Goal: Information Seeking & Learning: Check status

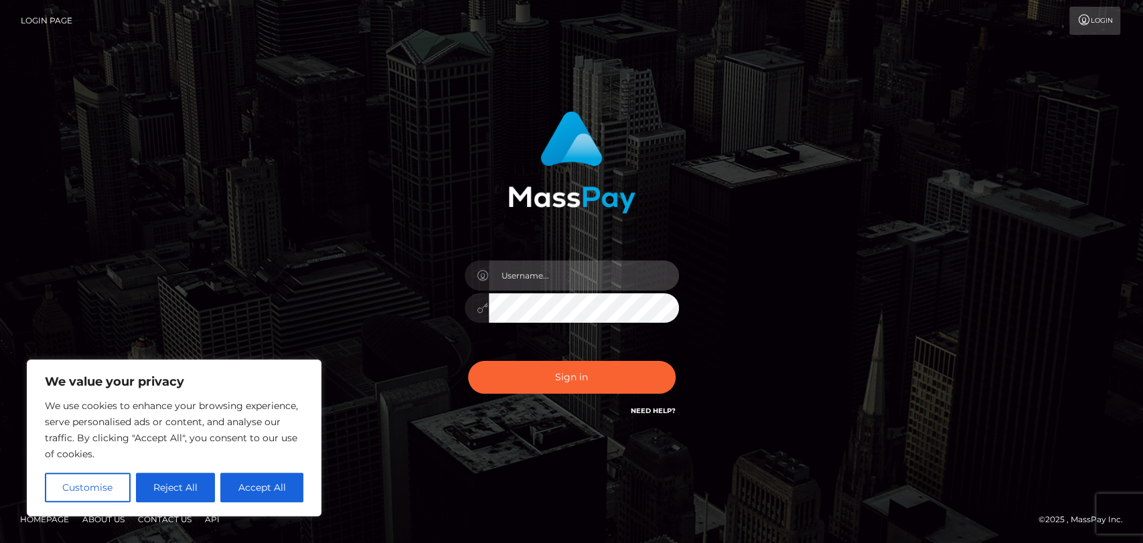
type input "[PERSON_NAME].[PERSON_NAME]"
click at [268, 491] on button "Accept All" at bounding box center [261, 487] width 83 height 29
checkbox input "true"
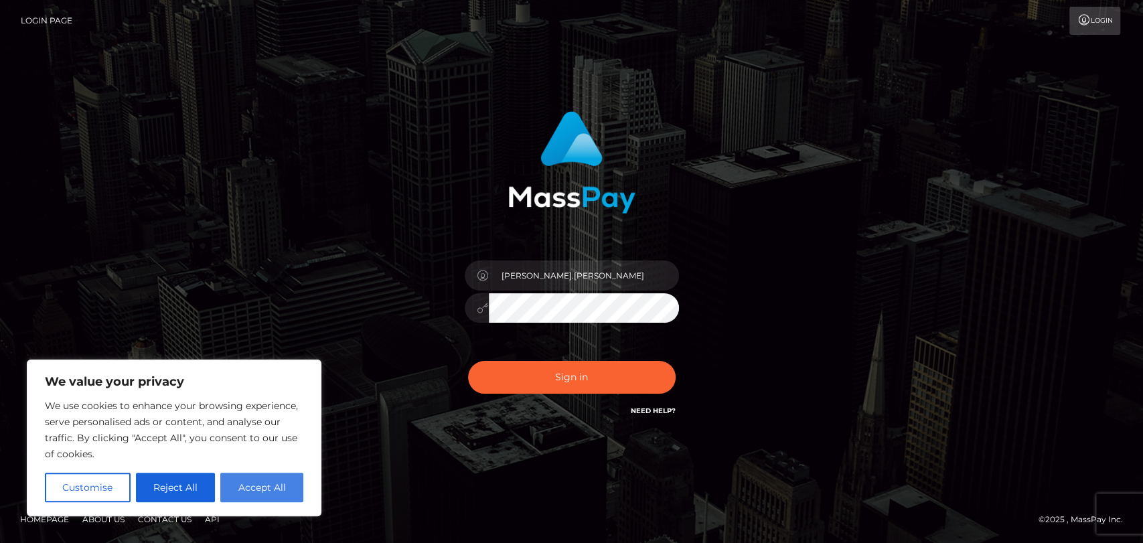
checkbox input "true"
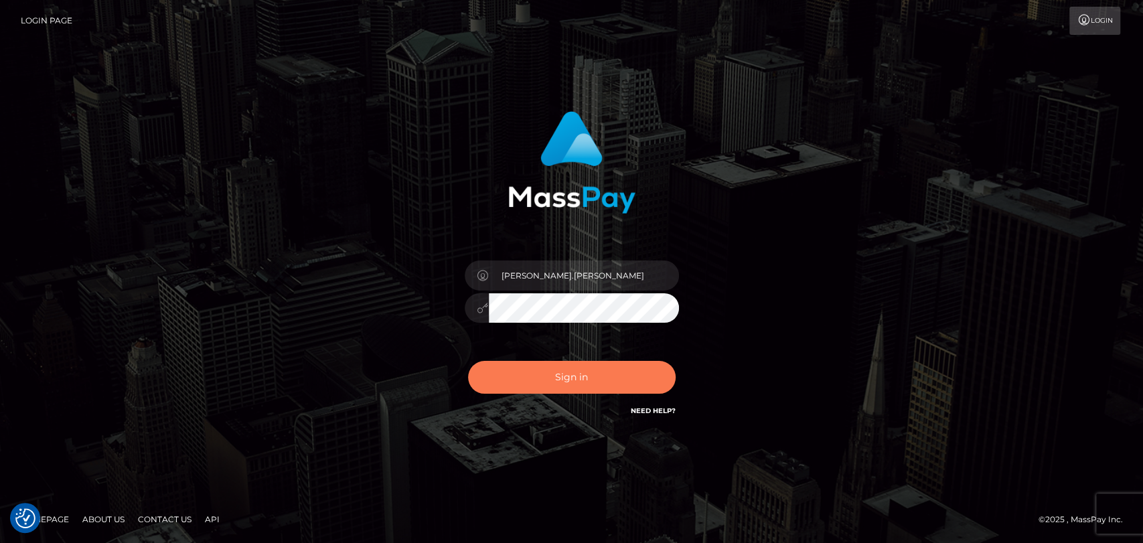
click at [595, 378] on button "Sign in" at bounding box center [572, 377] width 208 height 33
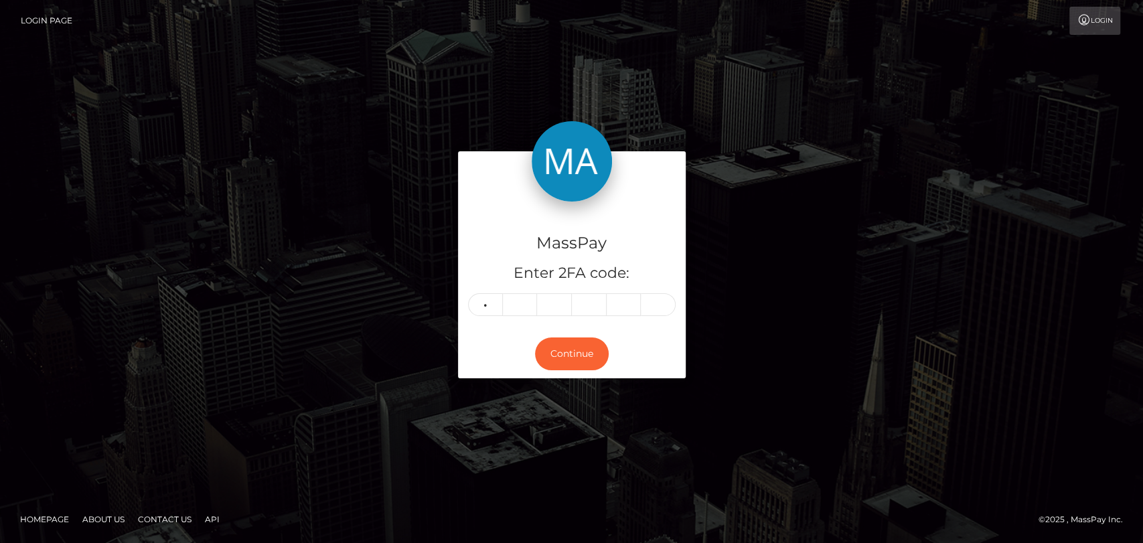
type input "8"
type input "9"
type input "1"
type input "9"
type input "4"
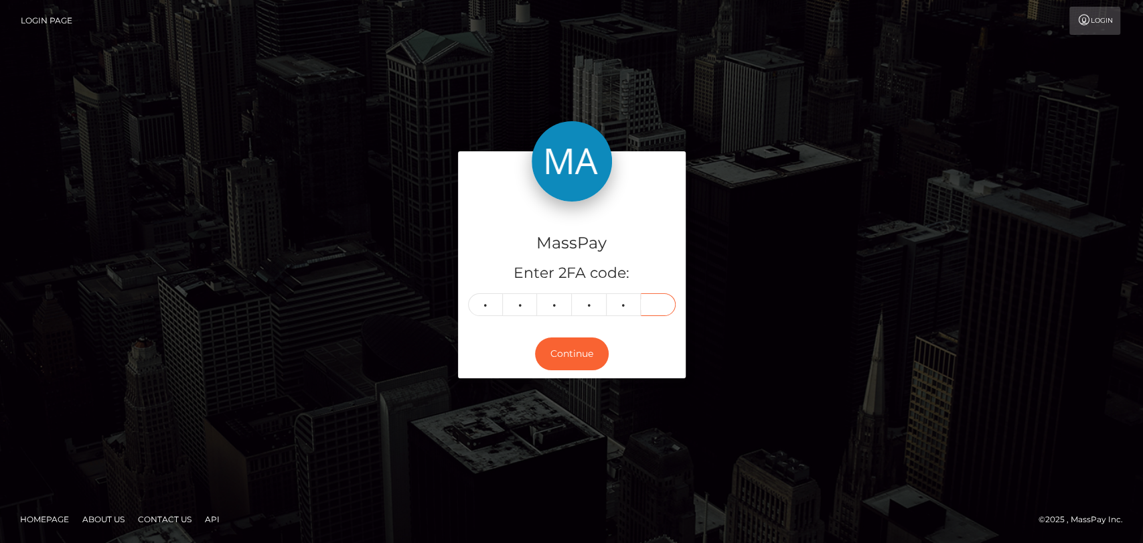
type input "8"
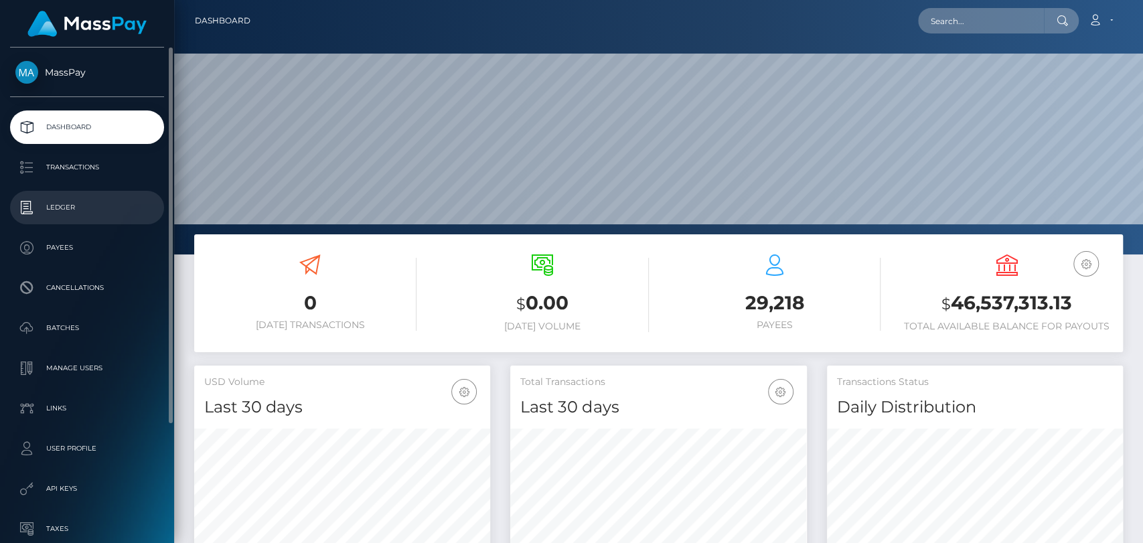
scroll to position [236, 296]
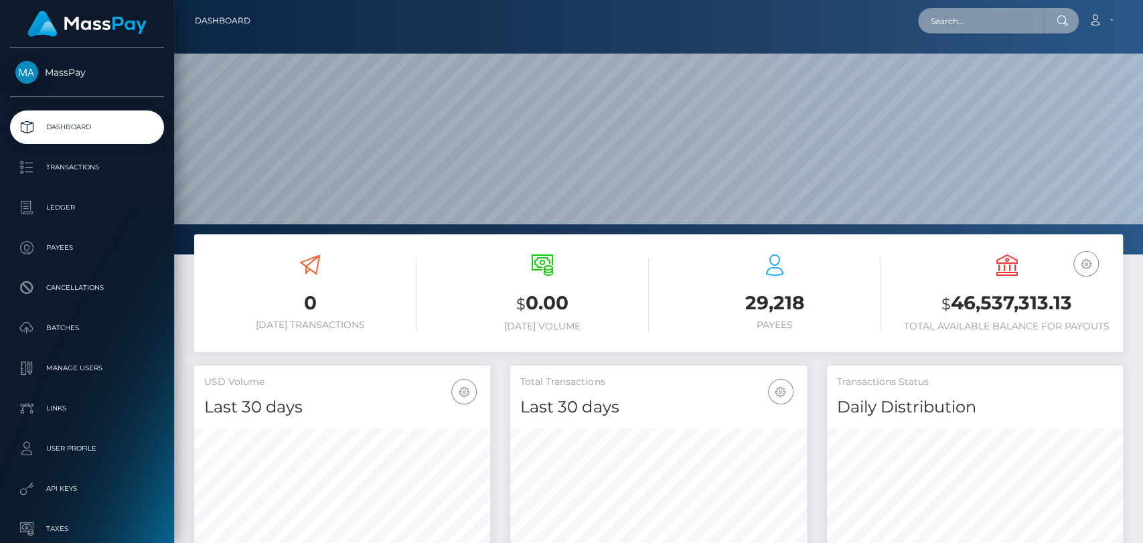
click at [982, 23] on input "text" at bounding box center [981, 20] width 126 height 25
paste input "0321de66-a78b-11f0-bd75-060e06e9f077"
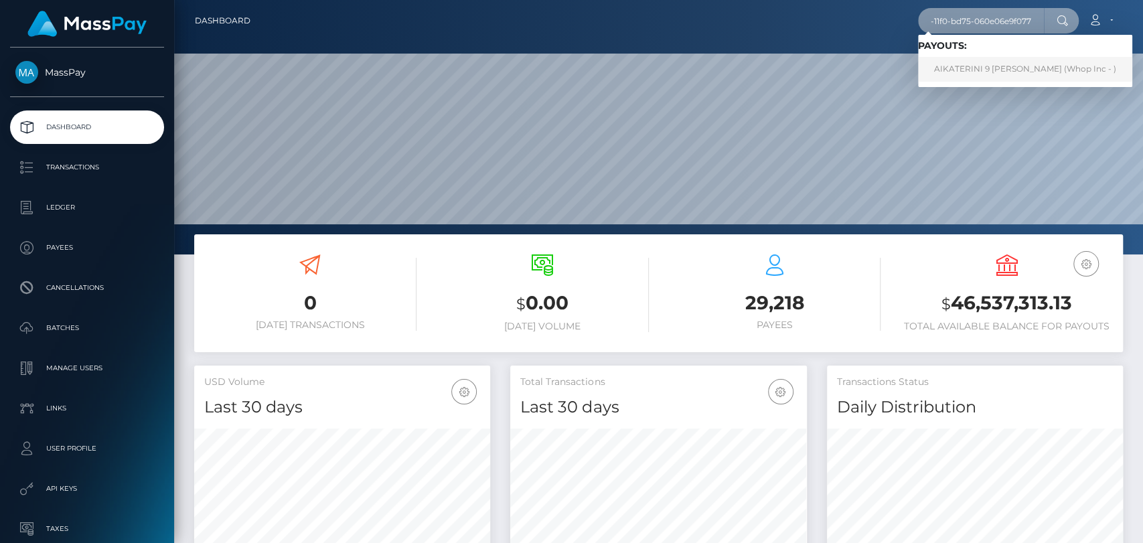
type input "0321de66-a78b-11f0-bd75-060e06e9f077"
click at [998, 68] on link "AIKATERINI 9 LIOU (Whop Inc - )" at bounding box center [1025, 69] width 214 height 25
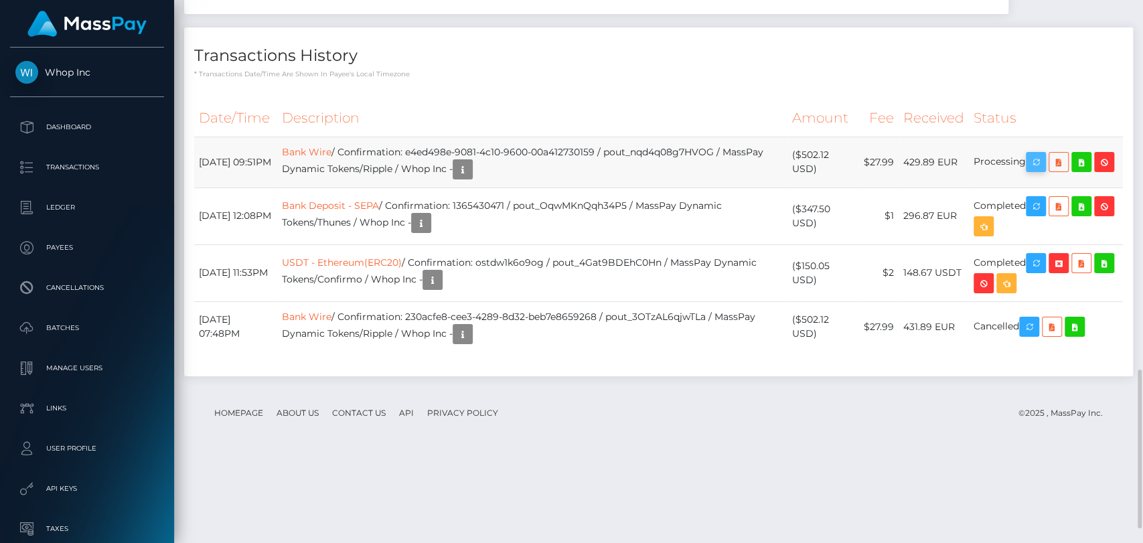
scroll to position [161, 296]
drag, startPoint x: 1039, startPoint y: 287, endPoint x: 1037, endPoint y: 258, distance: 28.9
click at [1039, 171] on icon "button" at bounding box center [1036, 162] width 16 height 17
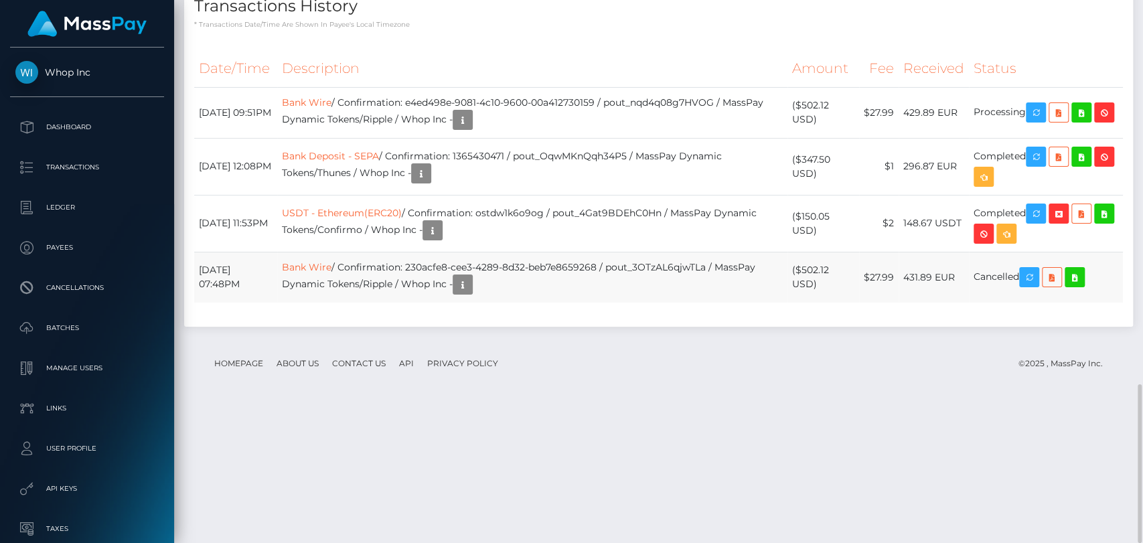
scroll to position [161, 296]
click at [652, 18] on h4 "Transactions History" at bounding box center [658, 6] width 929 height 23
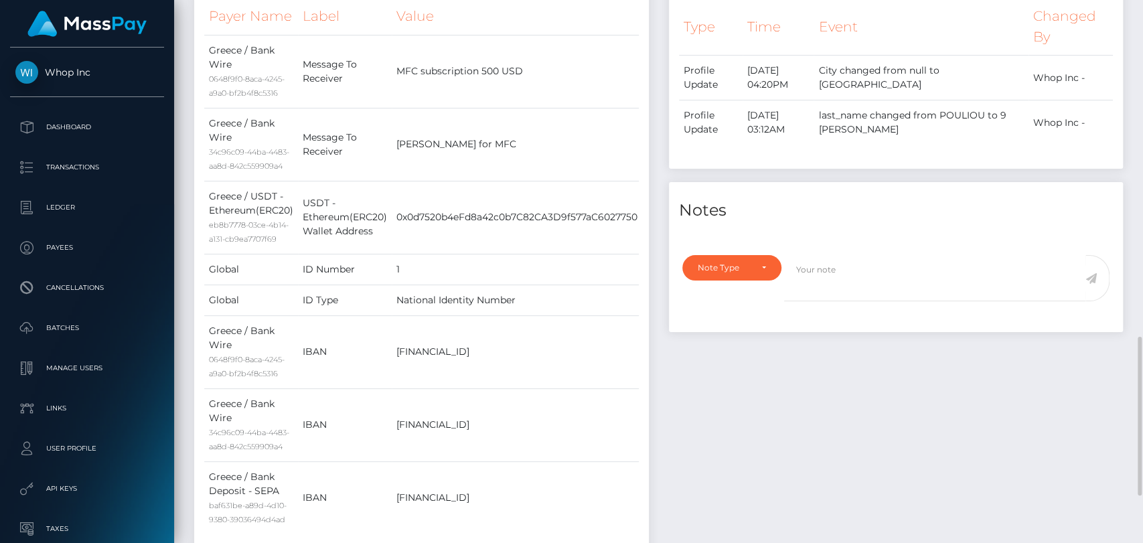
scroll to position [421, 0]
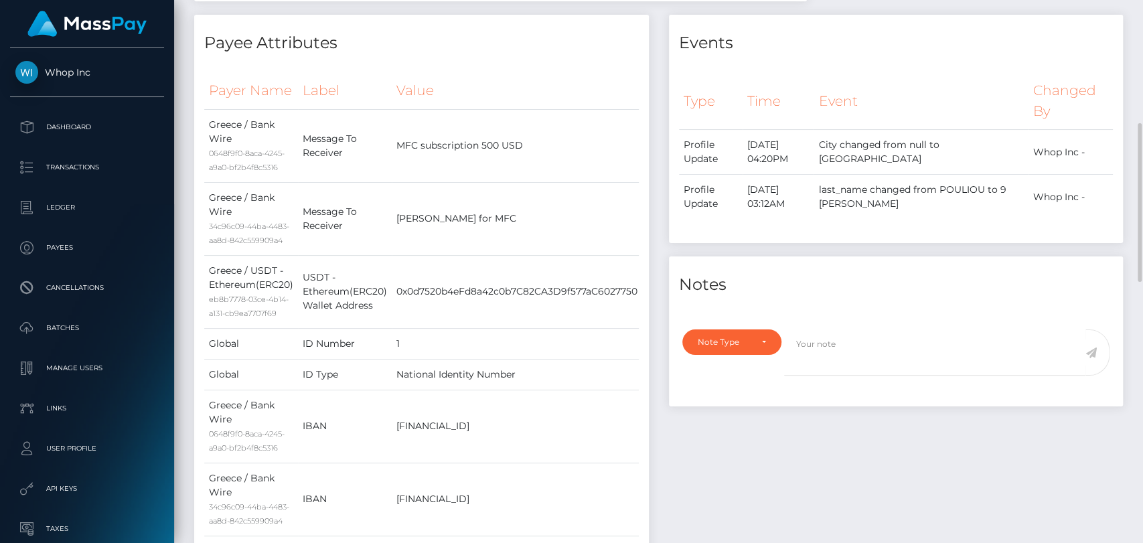
click at [846, 446] on div "Events Type Time Event Changed By" at bounding box center [896, 330] width 475 height 631
drag, startPoint x: 846, startPoint y: 446, endPoint x: 714, endPoint y: 454, distance: 131.5
click at [714, 454] on div "Events Type Time Event Changed By" at bounding box center [896, 330] width 475 height 631
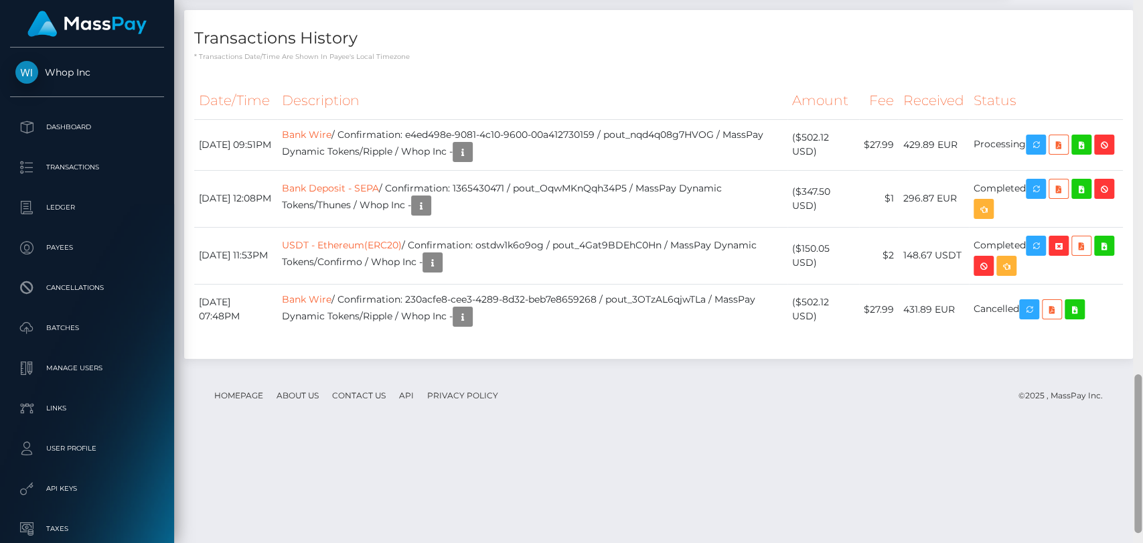
scroll to position [1314, 0]
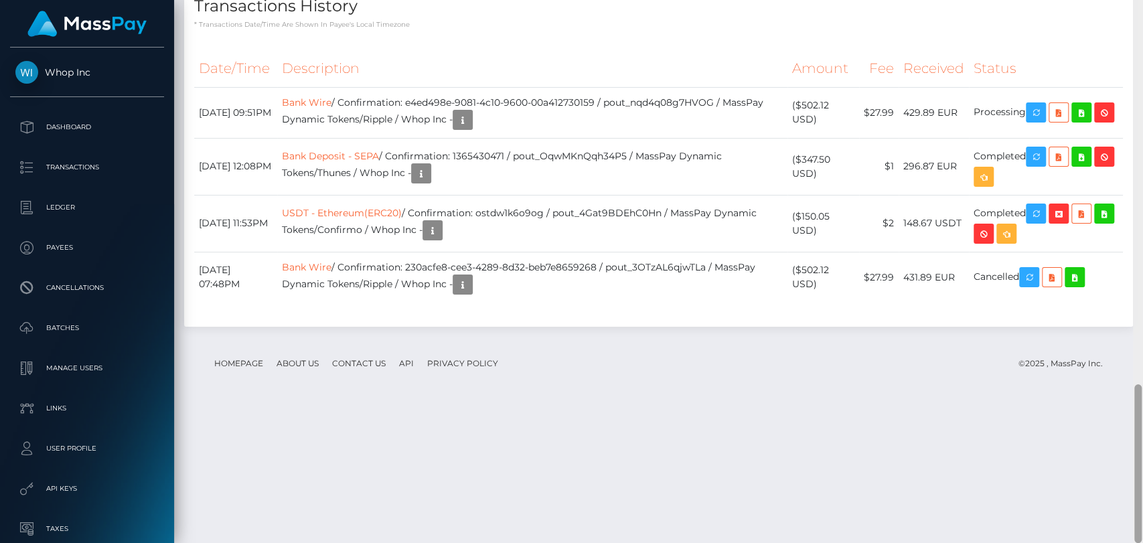
drag, startPoint x: 1133, startPoint y: 209, endPoint x: 1140, endPoint y: 505, distance: 296.7
click at [1140, 507] on div at bounding box center [1137, 463] width 7 height 159
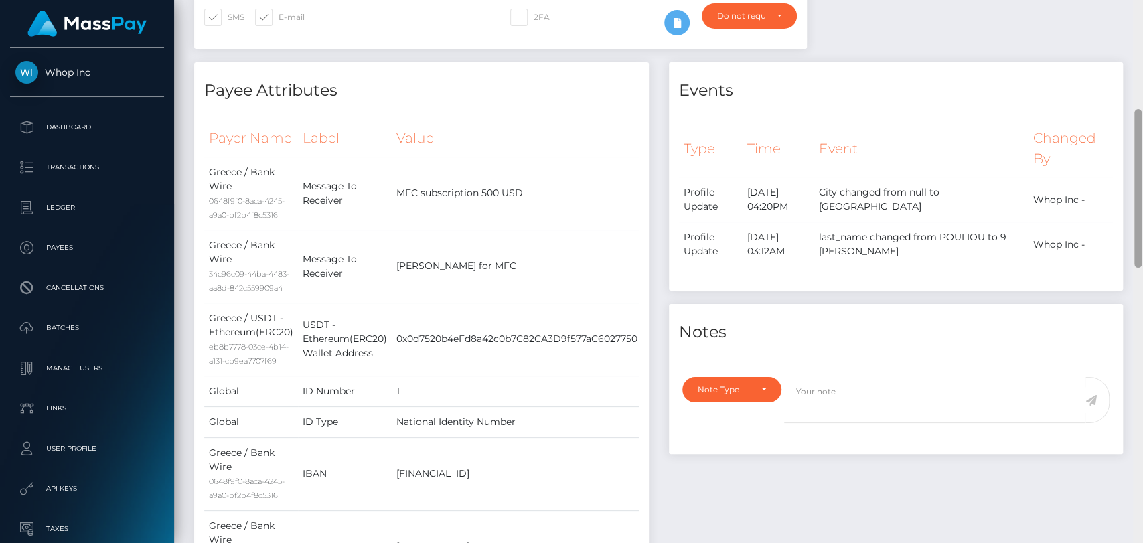
scroll to position [314, 0]
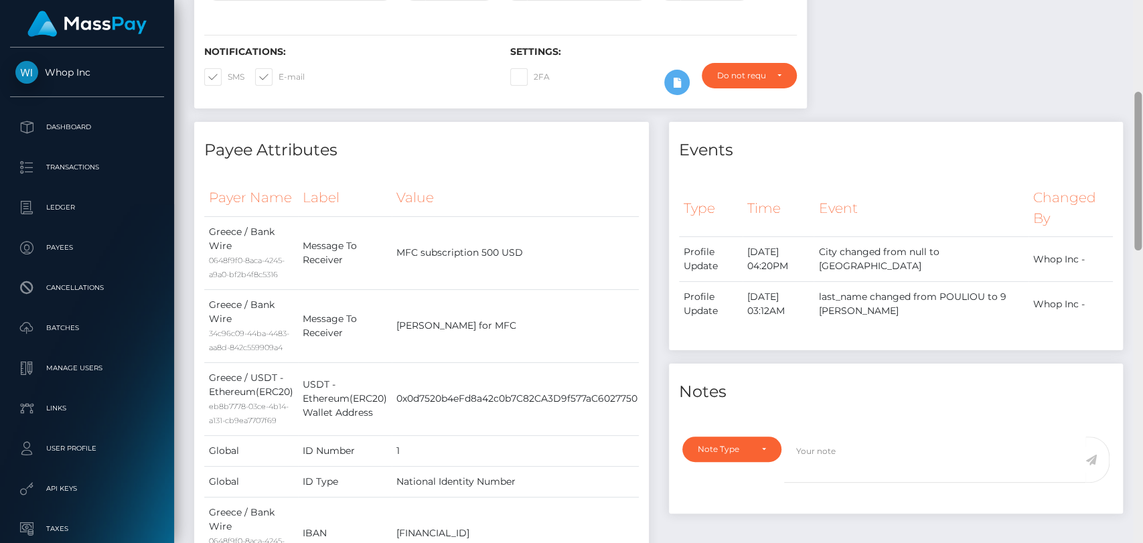
drag, startPoint x: 1117, startPoint y: 327, endPoint x: 1090, endPoint y: 212, distance: 117.7
drag, startPoint x: 1090, startPoint y: 212, endPoint x: 1067, endPoint y: 60, distance: 153.7
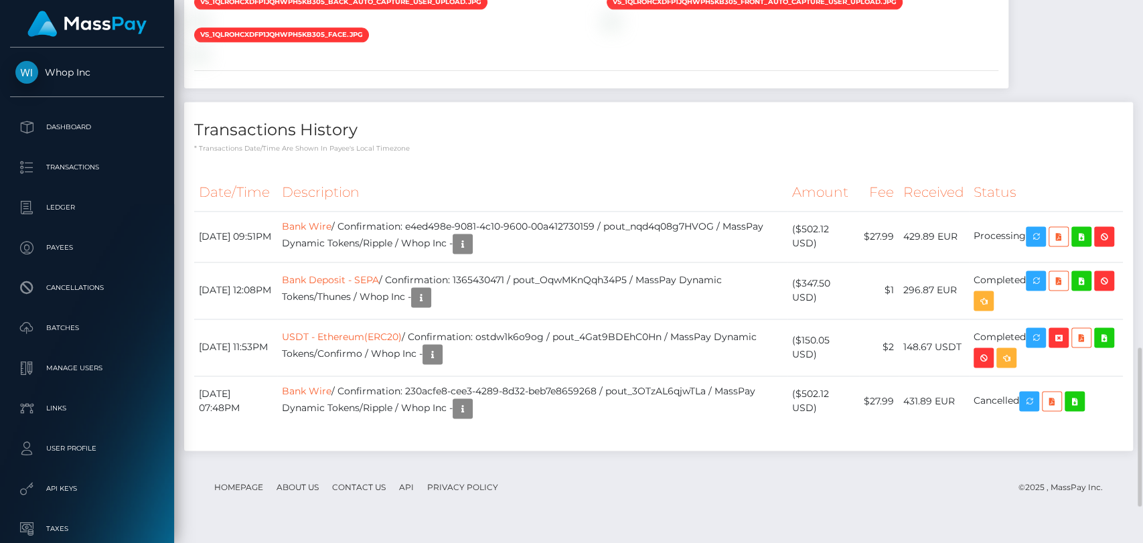
scroll to position [1264, 0]
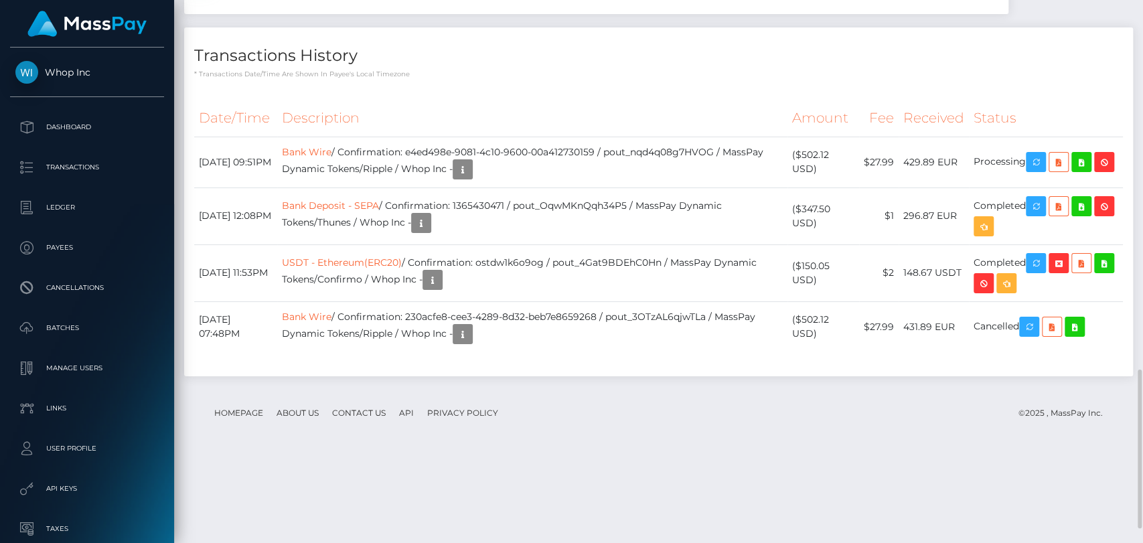
drag, startPoint x: 635, startPoint y: 279, endPoint x: 729, endPoint y: 266, distance: 95.3
click at [729, 266] on table "Date/Time Description Amount Fee Received Status Bank Wire Bank Deposit - SEPA …" at bounding box center [658, 226] width 929 height 252
click at [696, 187] on td "Bank Wire / Confirmation: e4ed498e-9081-4c10-9600-00a412730159 / pout_nqd4q08g7…" at bounding box center [532, 162] width 510 height 51
drag, startPoint x: 435, startPoint y: 286, endPoint x: 621, endPoint y: 286, distance: 186.1
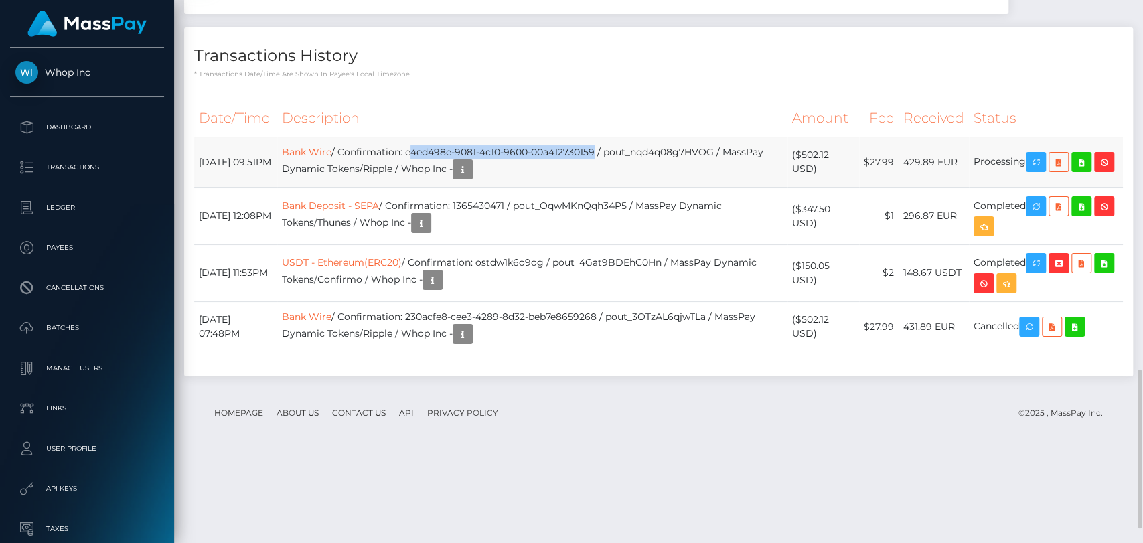
click at [621, 187] on td "Bank Wire / Confirmation: e4ed498e-9081-4c10-9600-00a412730159 / pout_nqd4q08g7…" at bounding box center [532, 162] width 510 height 51
click at [625, 187] on td "Bank Wire / Confirmation: e4ed498e-9081-4c10-9600-00a412730159 / pout_nqd4q08g7…" at bounding box center [532, 162] width 510 height 51
copy td "e4ed498e-9081-4c10-9600-00a412730159"
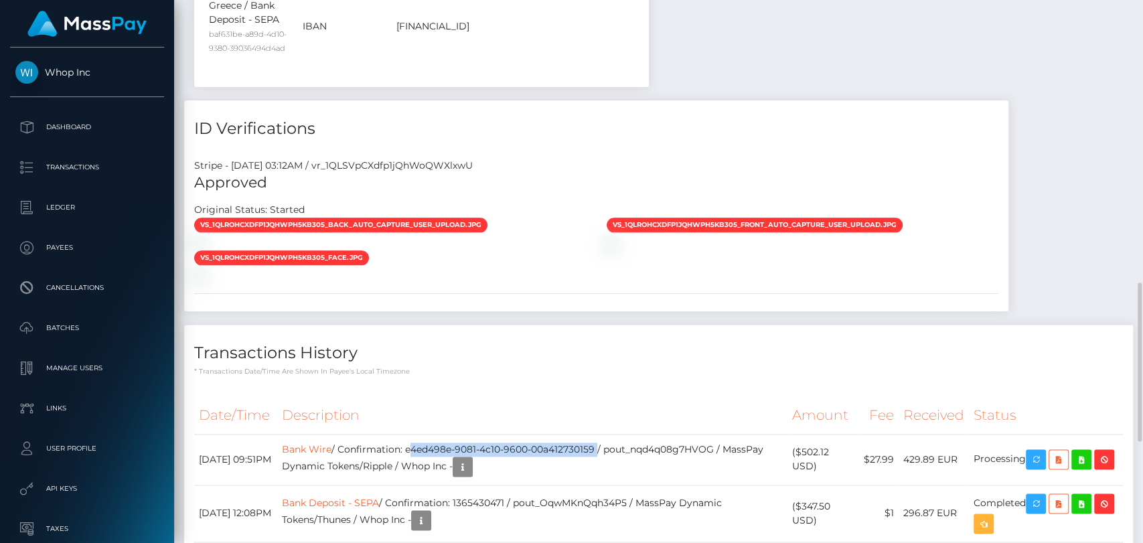
scroll to position [1314, 0]
